Goal: Find contact information: Obtain details needed to contact an individual or organization

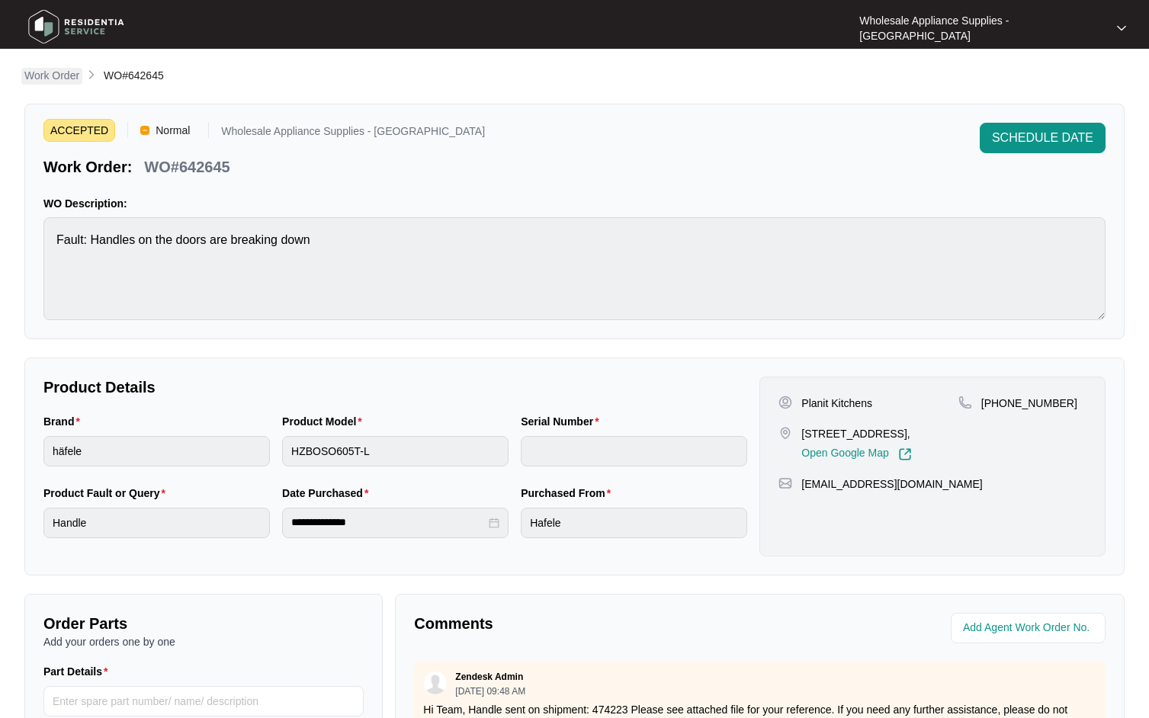
click at [71, 70] on p "Work Order" at bounding box center [51, 75] width 55 height 15
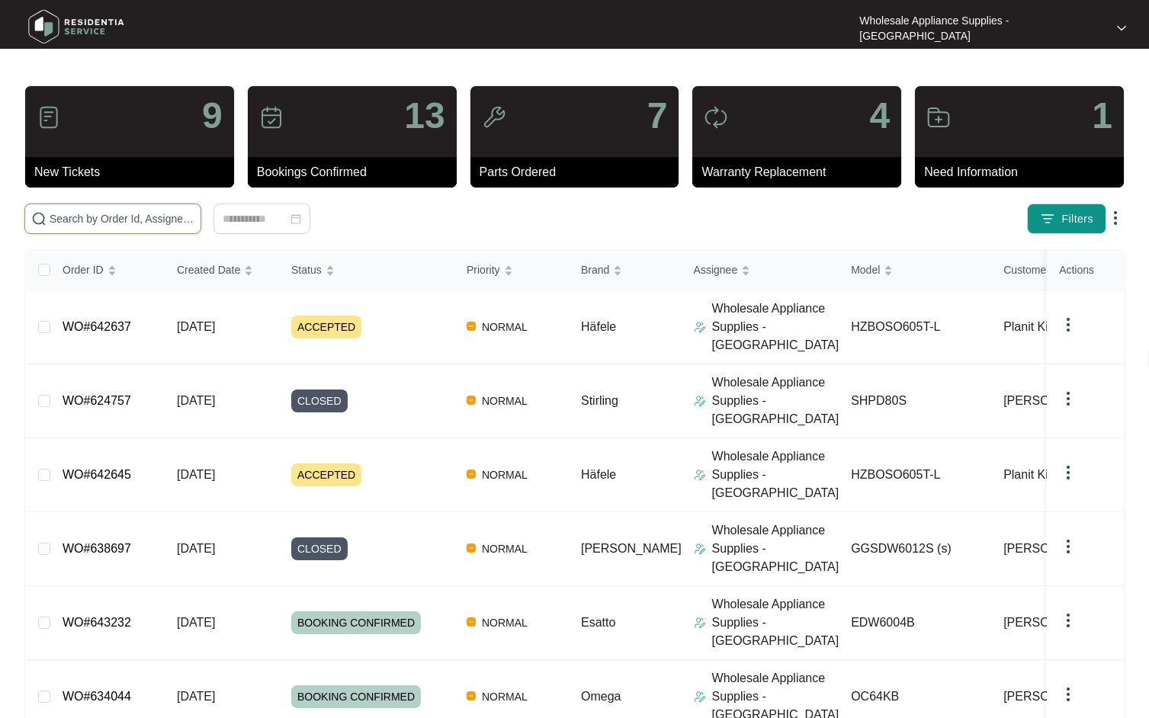
click at [133, 222] on input "text" at bounding box center [122, 218] width 145 height 17
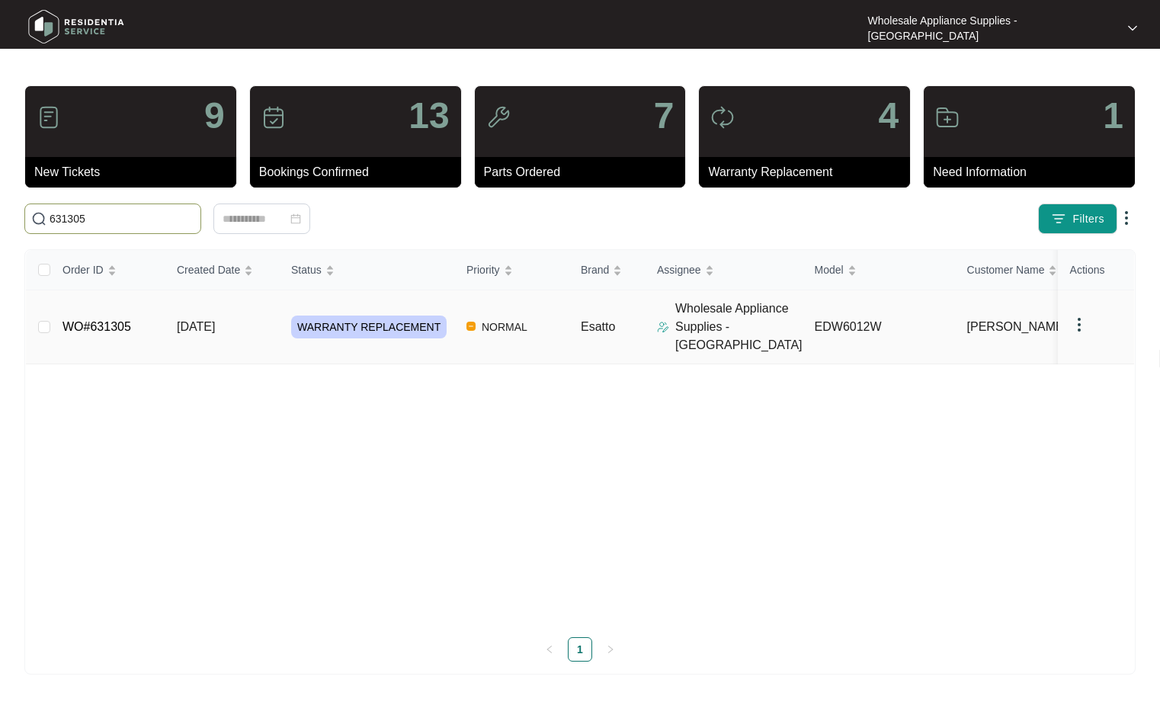
type input "631305"
click at [210, 322] on span "[DATE]" at bounding box center [196, 326] width 38 height 13
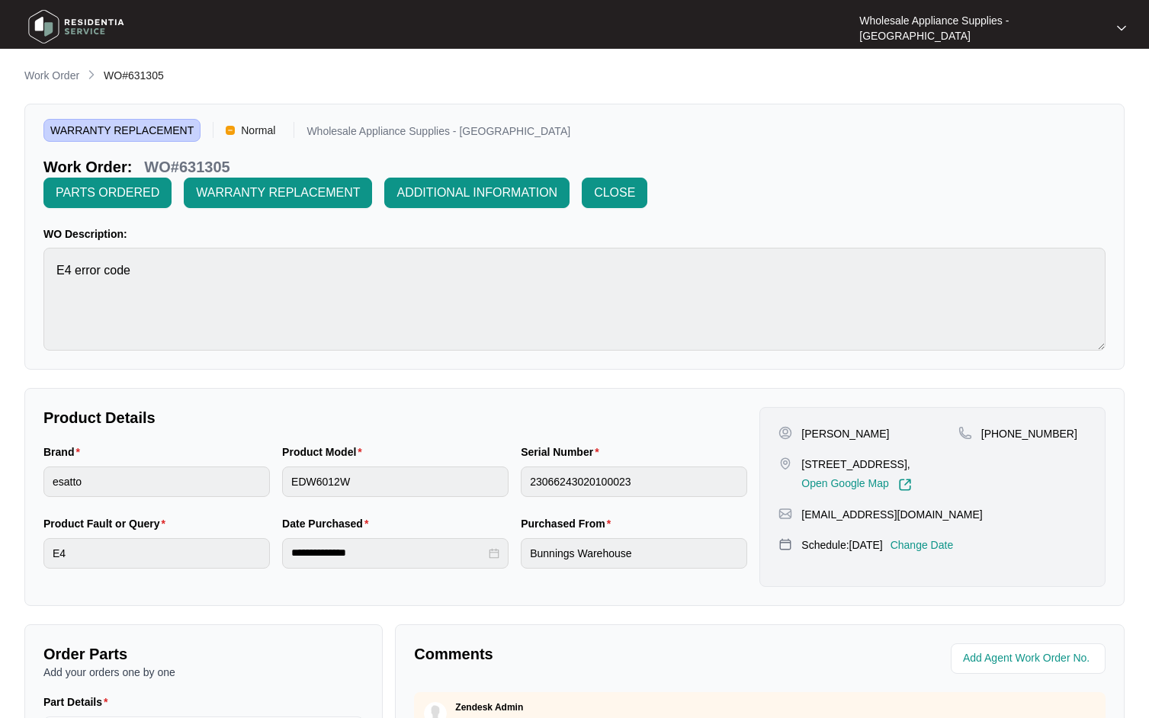
click at [1032, 426] on p "[PHONE_NUMBER]" at bounding box center [1029, 433] width 96 height 15
drag, startPoint x: 1032, startPoint y: 404, endPoint x: 1044, endPoint y: 401, distance: 11.8
click at [1044, 426] on p "[PHONE_NUMBER]" at bounding box center [1029, 433] width 96 height 15
drag, startPoint x: 1050, startPoint y: 400, endPoint x: 1000, endPoint y: 399, distance: 49.6
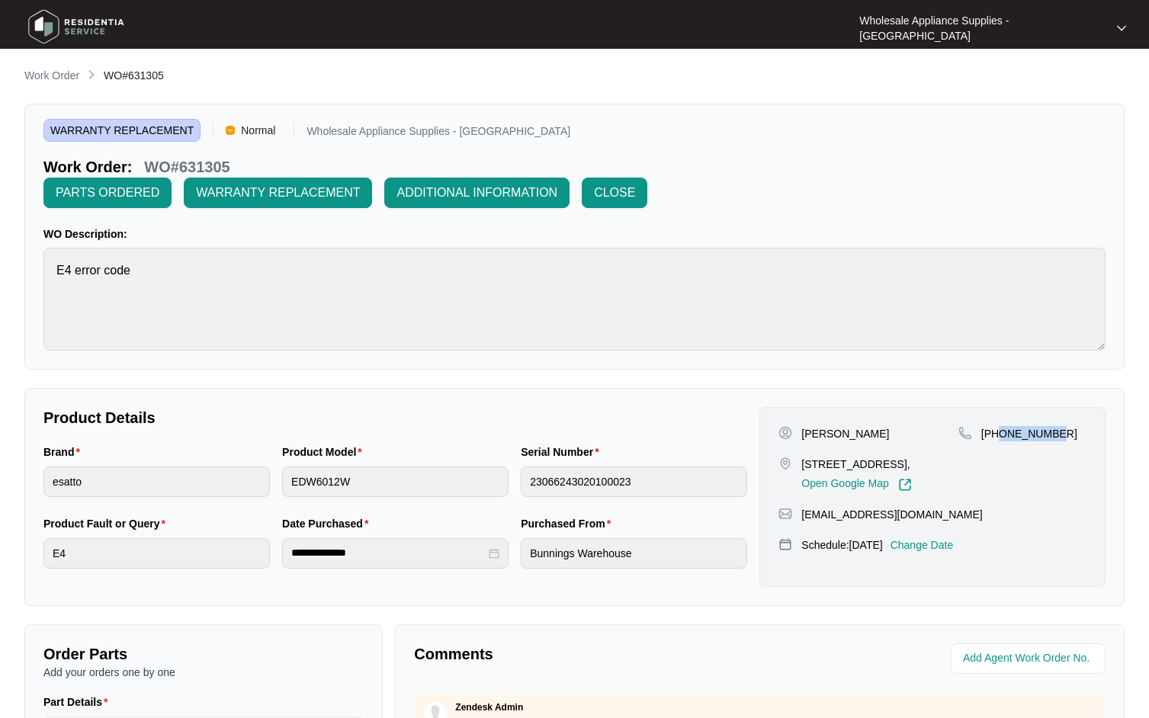
click at [1000, 426] on p "[PHONE_NUMBER]" at bounding box center [1029, 433] width 96 height 15
copy p "412596580"
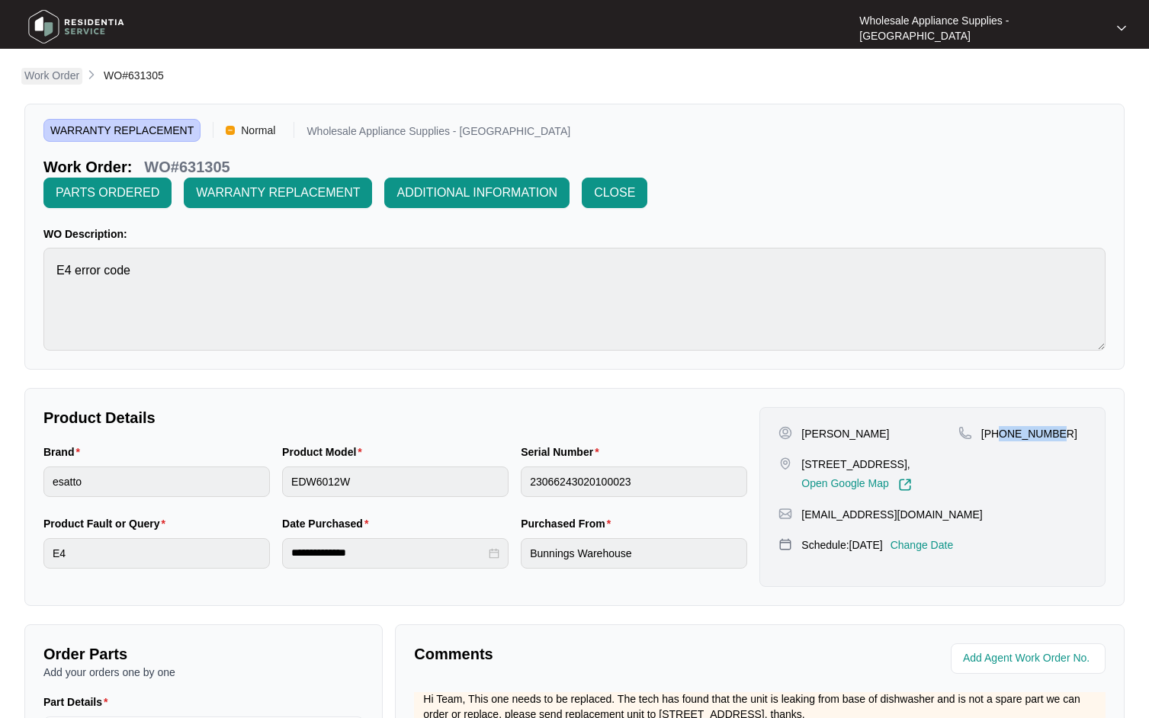
click at [56, 75] on p "Work Order" at bounding box center [51, 75] width 55 height 15
